Goal: Share content: Share content

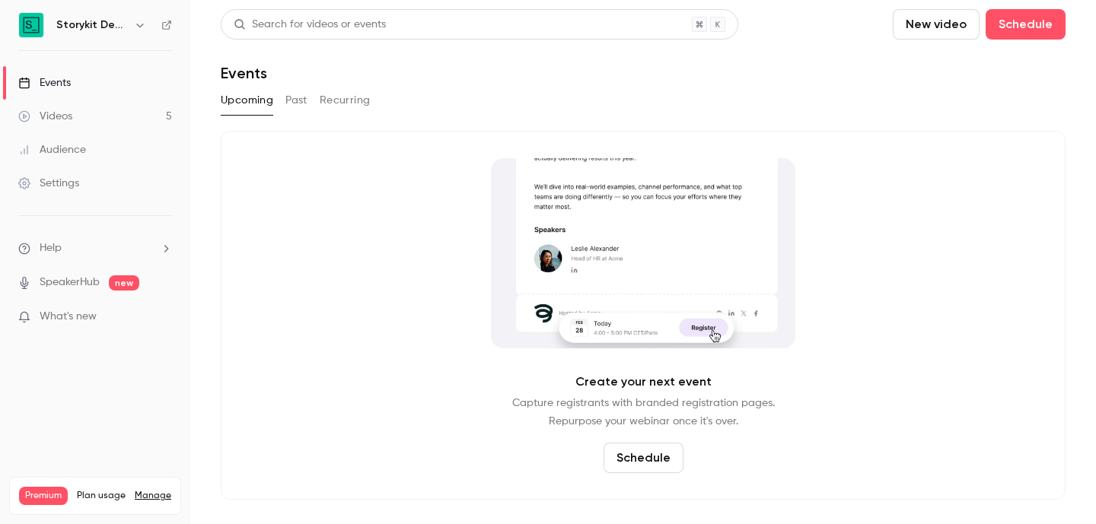
click at [75, 113] on link "Videos 5" at bounding box center [95, 116] width 190 height 33
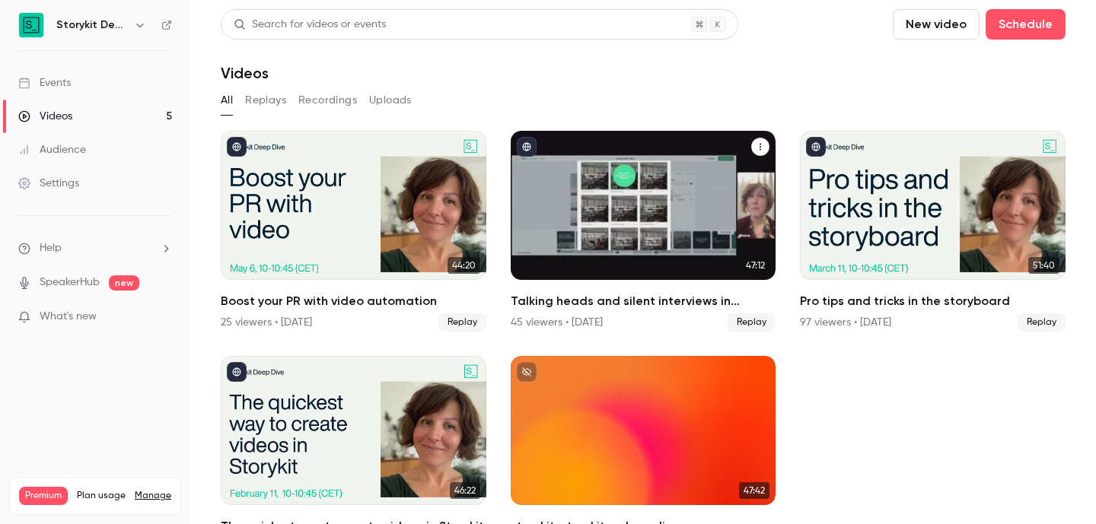
click at [616, 213] on div "Talking heads and silent interviews in Storykit" at bounding box center [643, 205] width 266 height 149
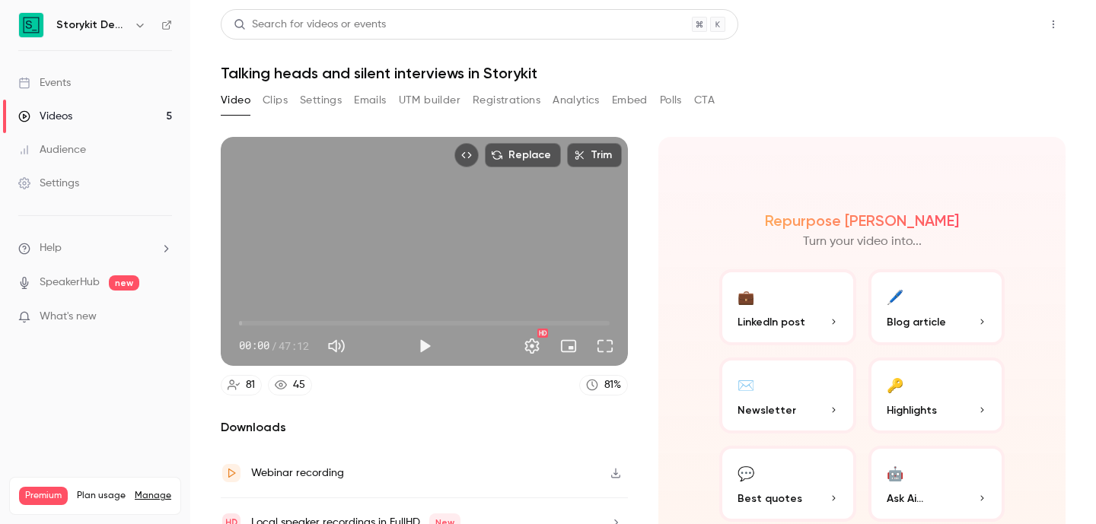
click at [1008, 21] on button "Share" at bounding box center [998, 24] width 60 height 30
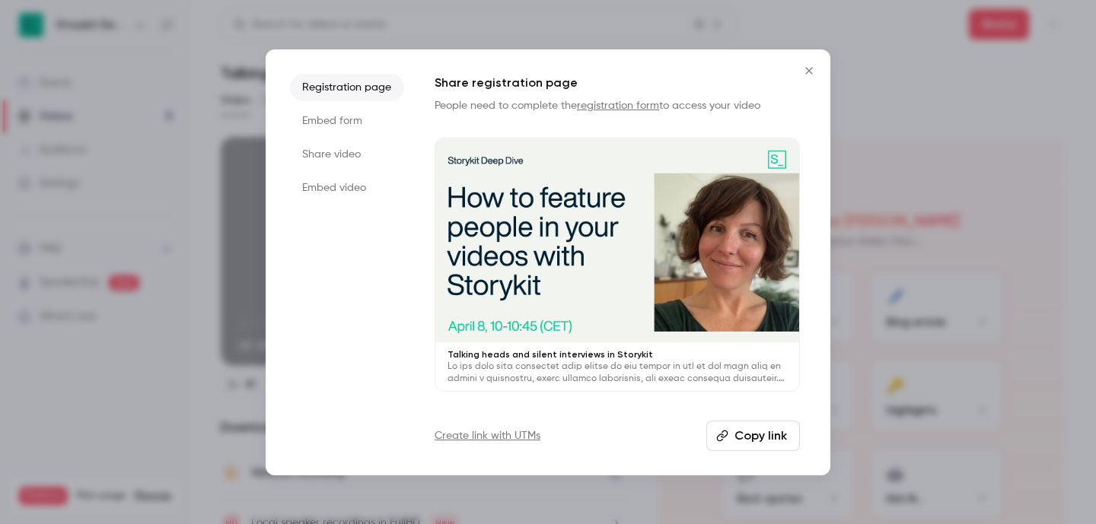
click at [767, 431] on button "Copy link" at bounding box center [753, 436] width 94 height 30
